Goal: Task Accomplishment & Management: Understand process/instructions

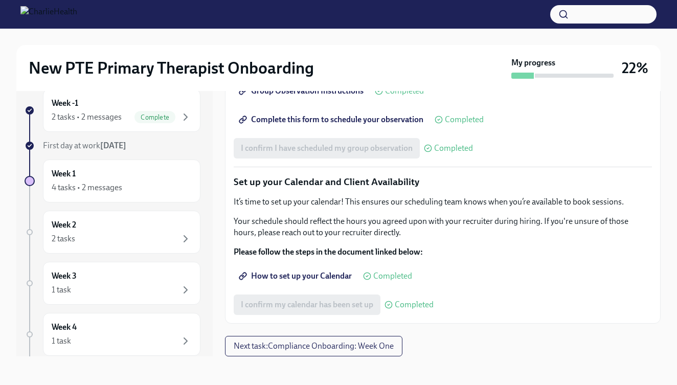
scroll to position [18, 0]
click at [313, 347] on span "Next task : Compliance Onboarding: Week One" at bounding box center [314, 346] width 160 height 10
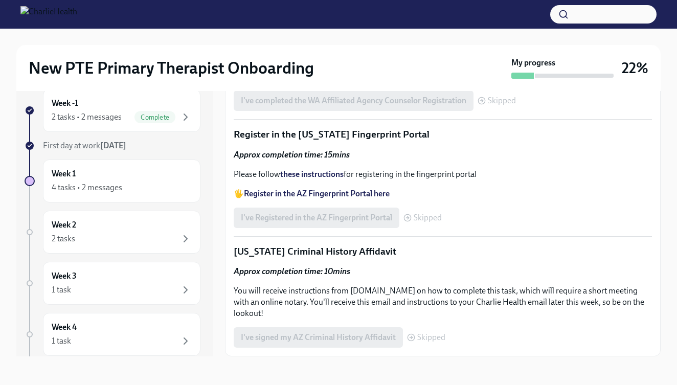
scroll to position [1337, 0]
click at [128, 235] on div "2 tasks" at bounding box center [122, 239] width 140 height 12
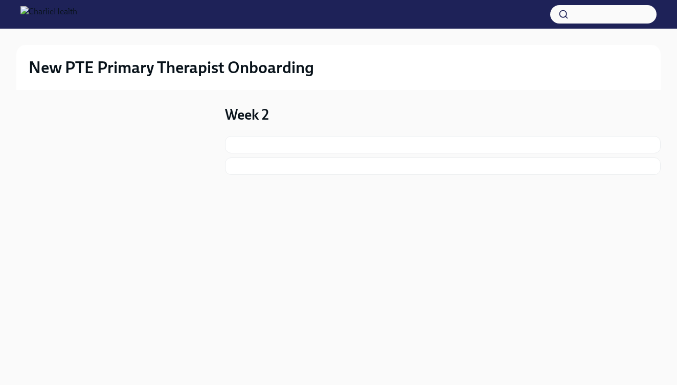
scroll to position [1, 0]
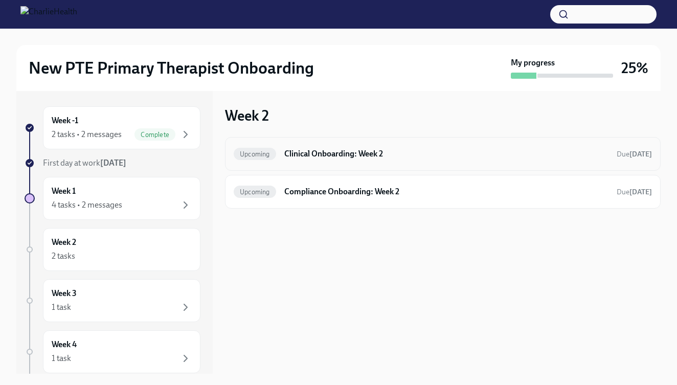
click at [315, 159] on div "Upcoming Clinical Onboarding: Week 2 Due [DATE]" at bounding box center [443, 154] width 418 height 16
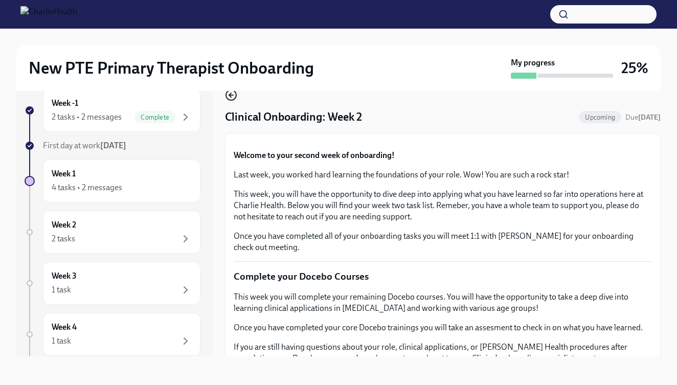
click at [231, 100] on circle "button" at bounding box center [231, 95] width 10 height 10
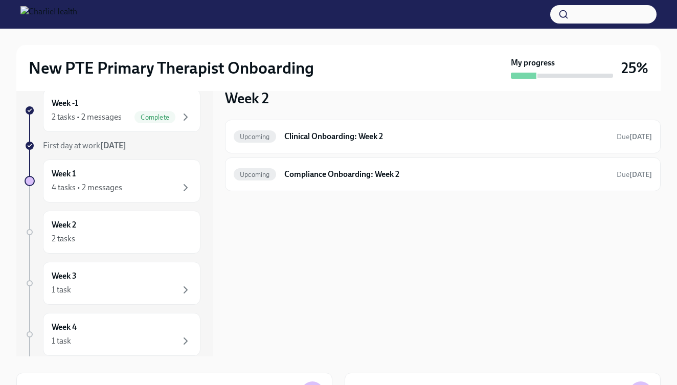
scroll to position [1, 0]
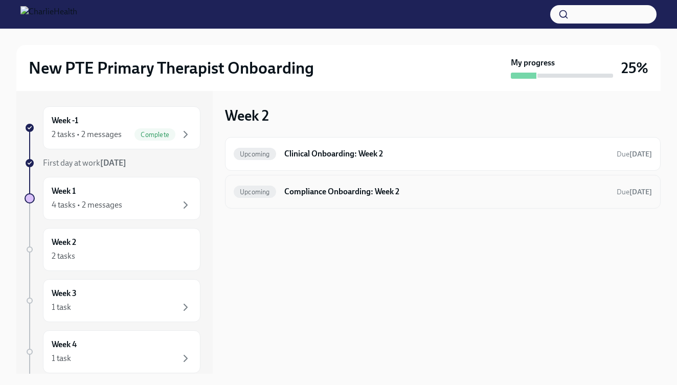
click at [357, 195] on h6 "Compliance Onboarding: Week 2" at bounding box center [446, 191] width 324 height 11
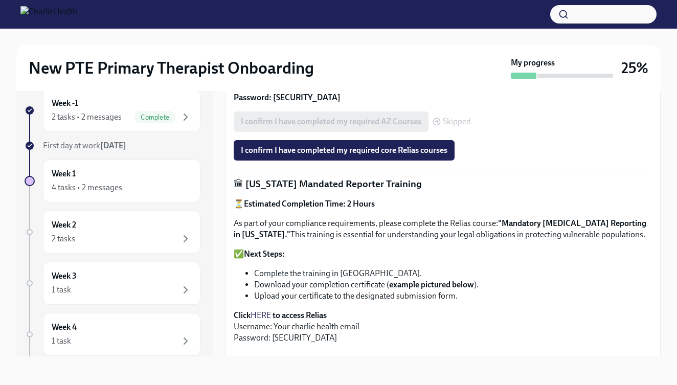
scroll to position [417, 0]
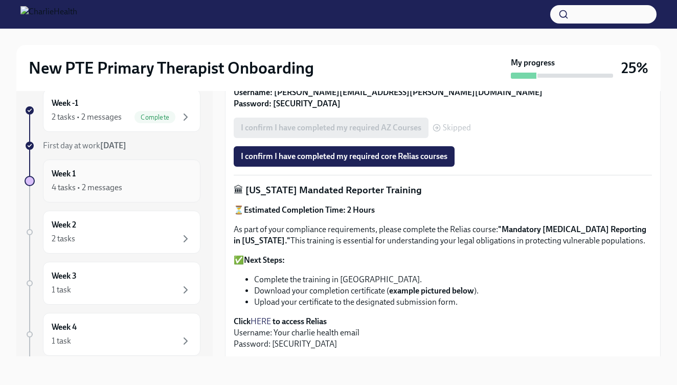
click at [89, 184] on div "4 tasks • 2 messages" at bounding box center [87, 187] width 71 height 11
